Goal: Find specific page/section: Find specific page/section

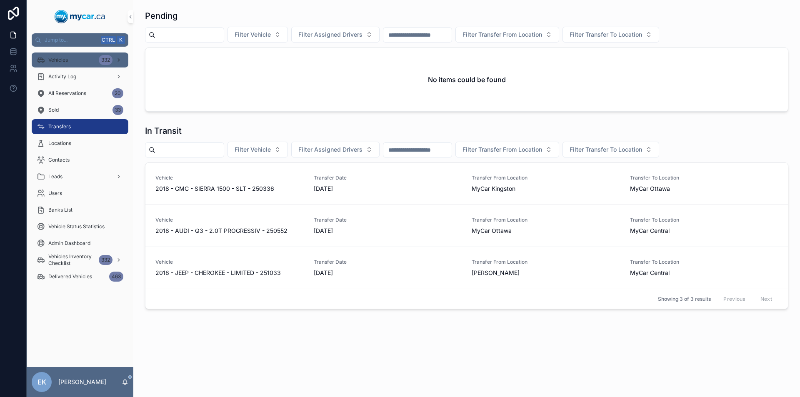
click at [95, 63] on div "Vehicles 332" at bounding box center [80, 59] width 87 height 13
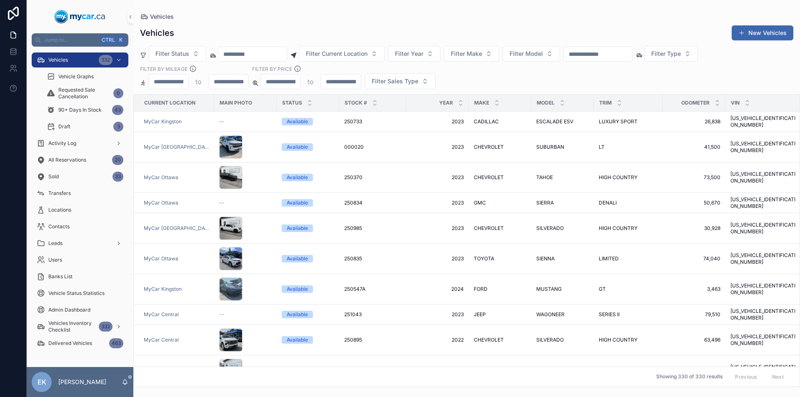
click at [632, 53] on input "scrollable content" at bounding box center [598, 54] width 68 height 12
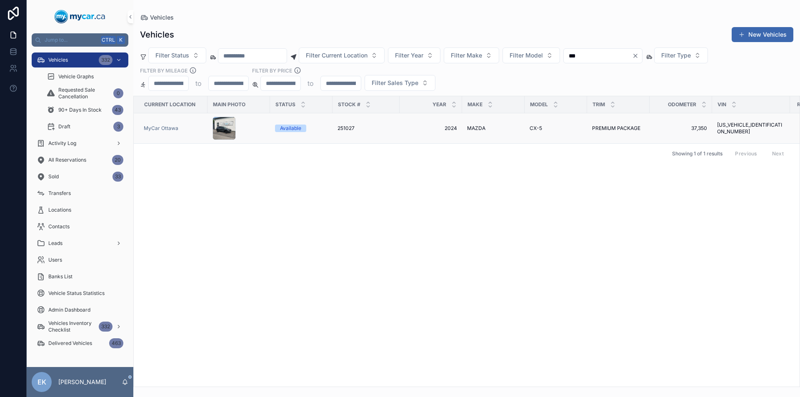
type input "***"
click at [534, 130] on span "CX-5" at bounding box center [536, 128] width 12 height 7
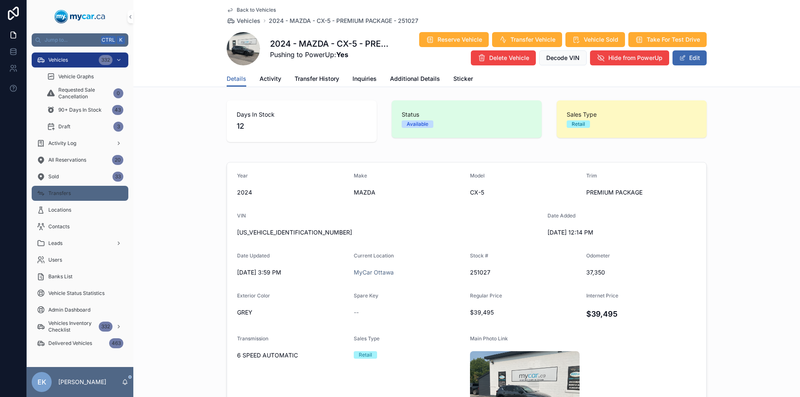
click at [85, 190] on div "Transfers" at bounding box center [80, 193] width 87 height 13
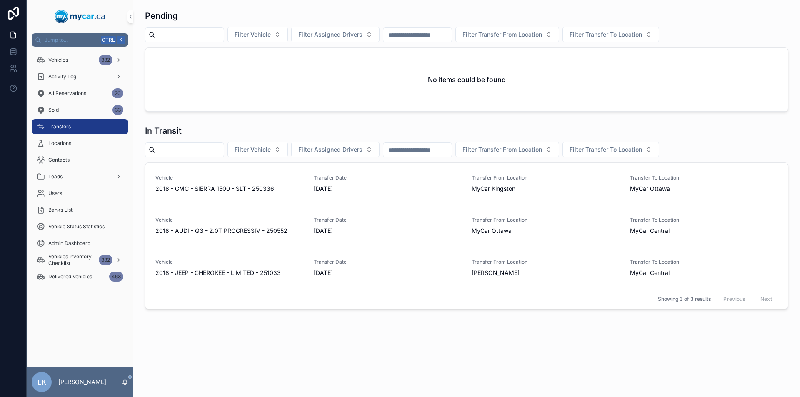
click at [600, 363] on div "Pending Filter Vehicle Filter Assigned Drivers Filter Transfer From Location Fi…" at bounding box center [466, 183] width 667 height 366
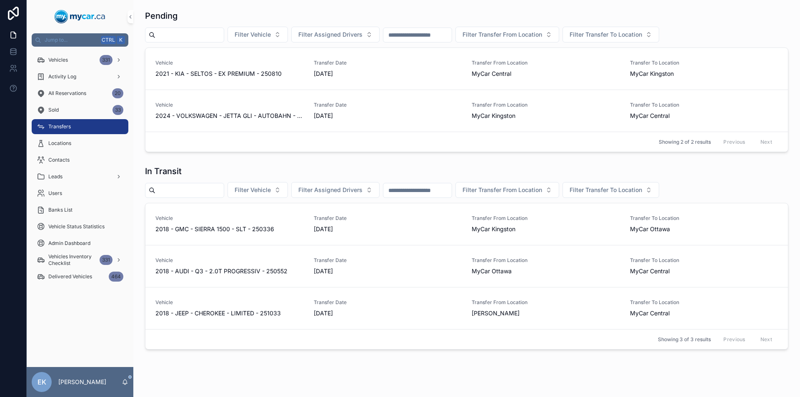
click at [557, 361] on div "Pending Filter Vehicle Filter Assigned Drivers Filter Transfer From Location Fi…" at bounding box center [466, 203] width 667 height 406
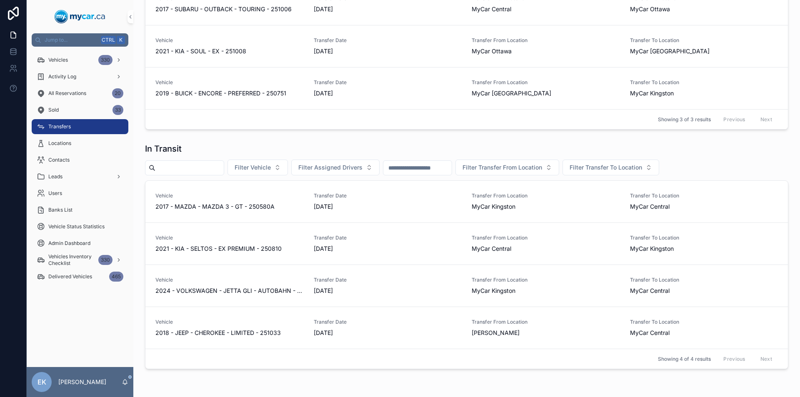
scroll to position [66, 0]
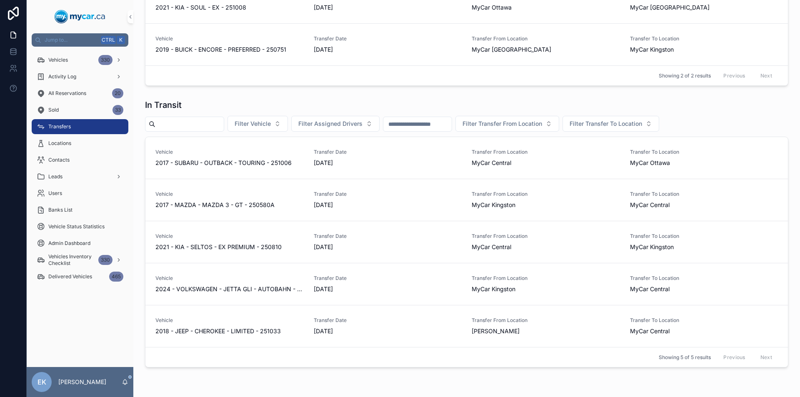
click at [72, 68] on div "Activity Log" at bounding box center [80, 76] width 107 height 17
click at [70, 65] on div "Vehicles 330" at bounding box center [80, 59] width 87 height 13
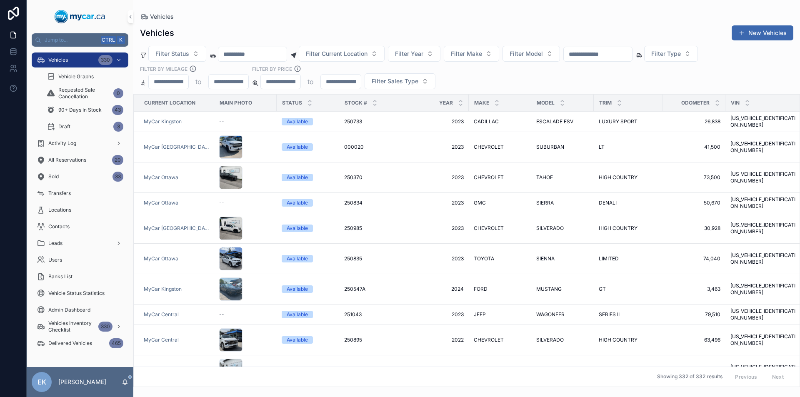
click at [601, 56] on input "scrollable content" at bounding box center [598, 54] width 68 height 12
type input "***"
